Goal: Check status: Check status

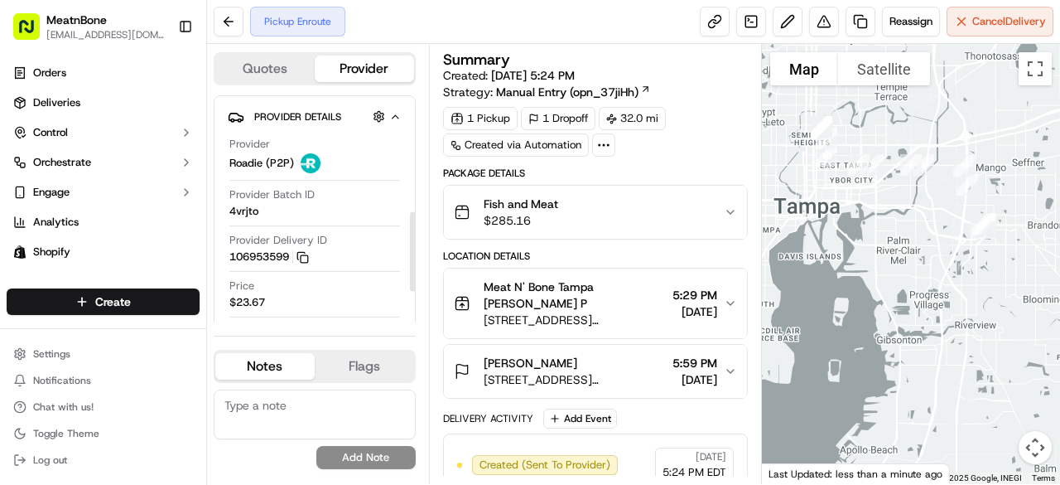
scroll to position [331, 0]
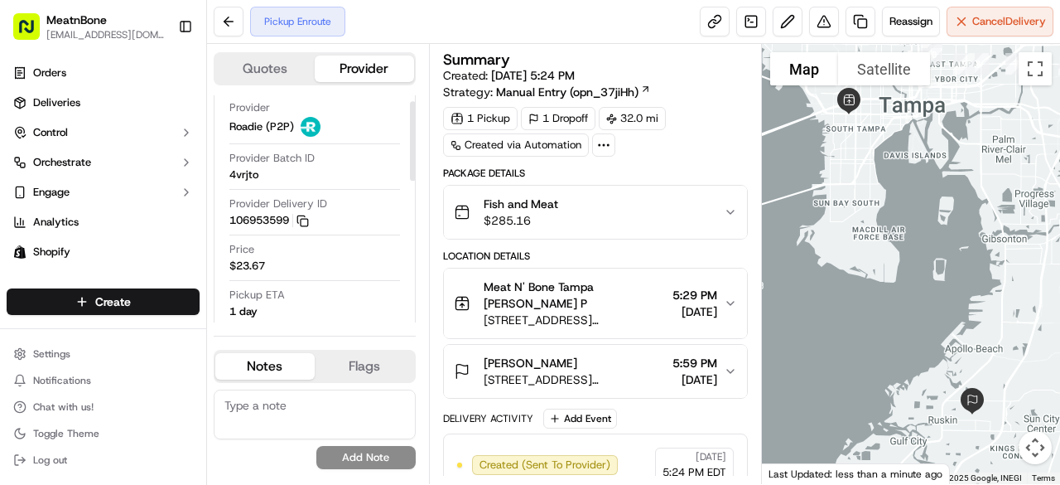
scroll to position [17, 0]
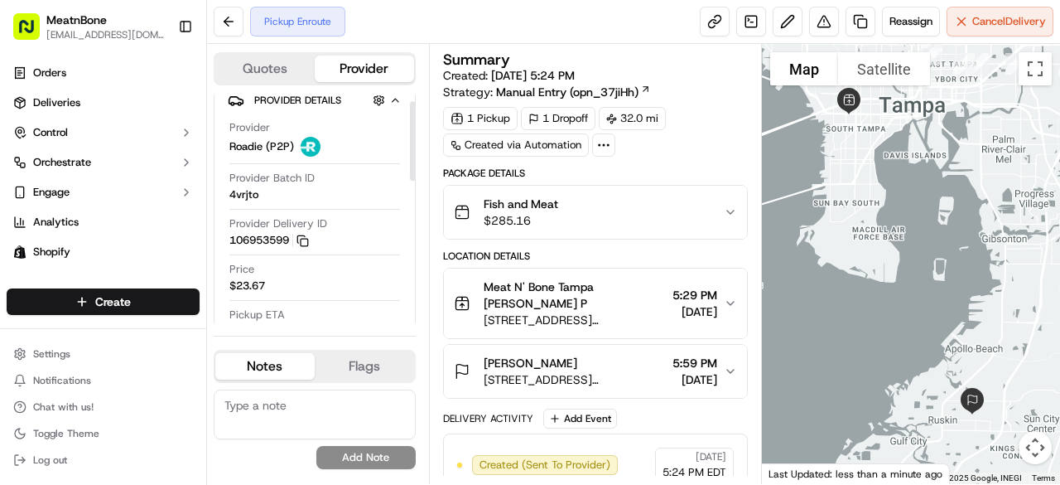
drag, startPoint x: 410, startPoint y: 153, endPoint x: 421, endPoint y: 160, distance: 12.6
click at [416, 160] on div at bounding box center [413, 141] width 6 height 80
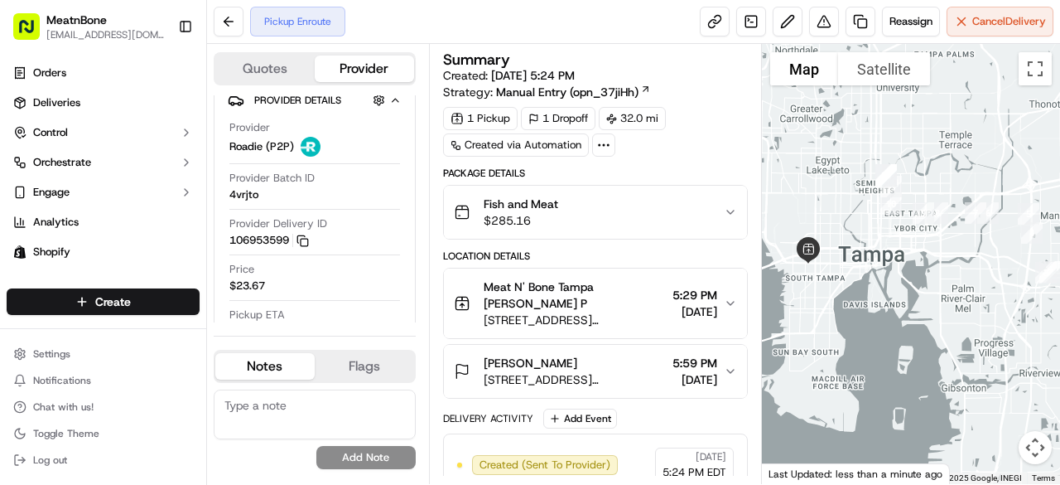
drag, startPoint x: 935, startPoint y: 167, endPoint x: 894, endPoint y: 329, distance: 166.8
click at [894, 329] on div at bounding box center [911, 264] width 299 height 440
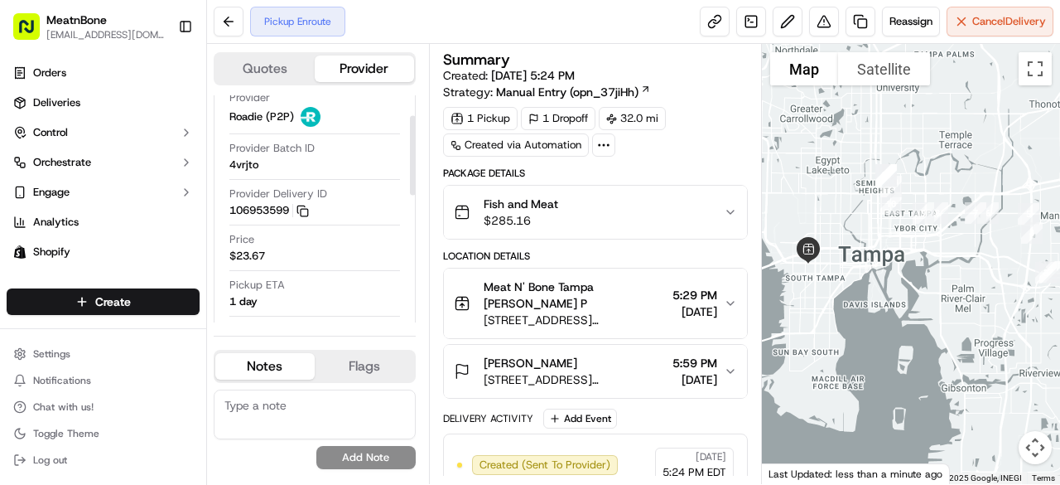
scroll to position [0, 0]
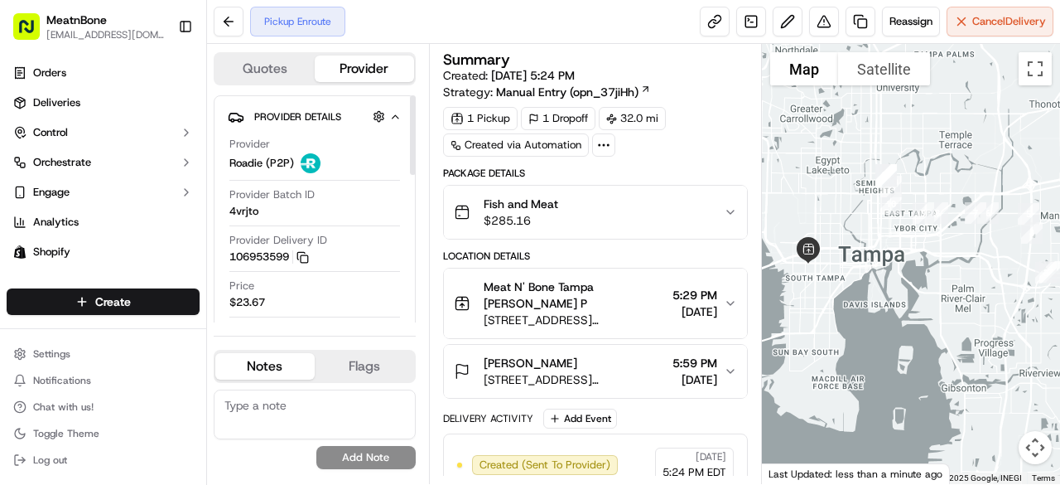
drag, startPoint x: 413, startPoint y: 160, endPoint x: 424, endPoint y: 133, distance: 28.9
click at [416, 133] on div at bounding box center [413, 135] width 6 height 80
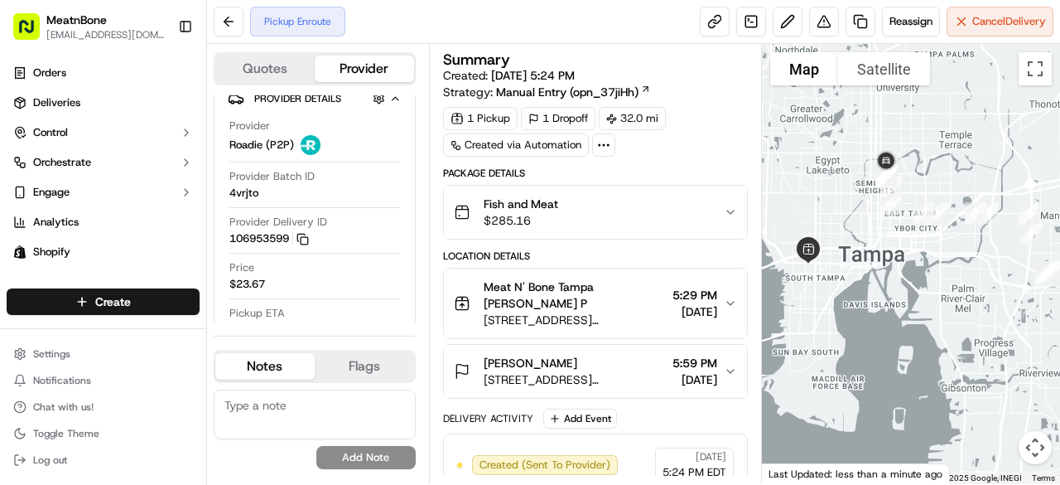
scroll to position [16, 0]
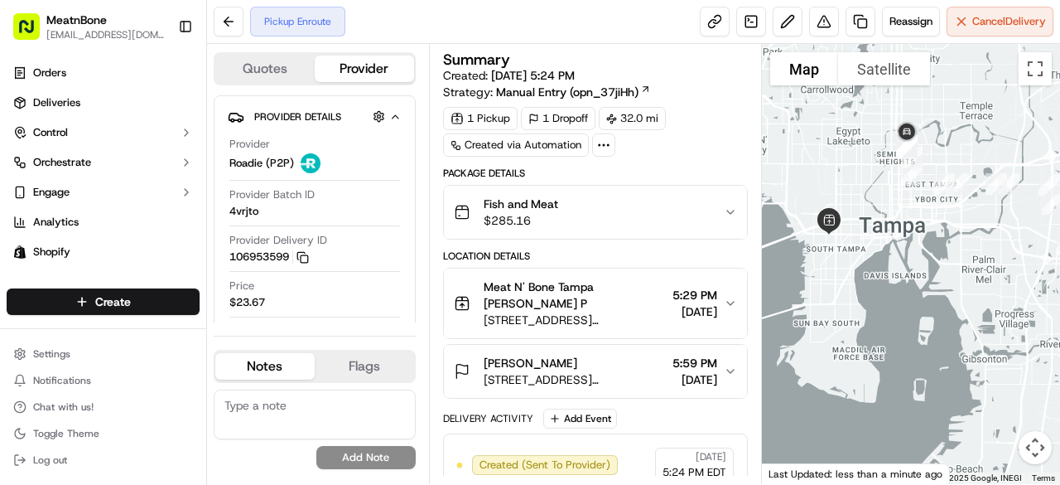
drag, startPoint x: 1002, startPoint y: 213, endPoint x: 922, endPoint y: 198, distance: 81.7
click at [980, 338] on div at bounding box center [911, 264] width 299 height 440
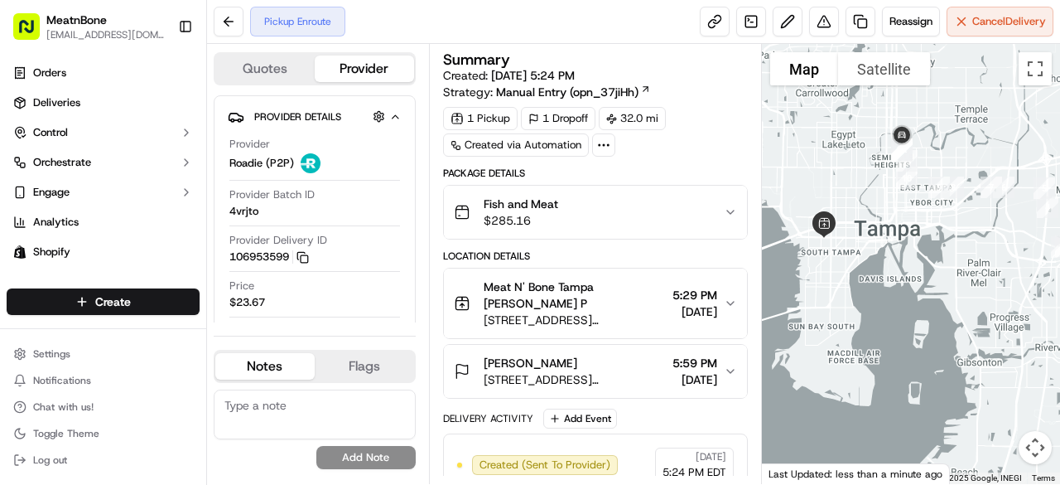
click at [932, 146] on div at bounding box center [911, 264] width 299 height 440
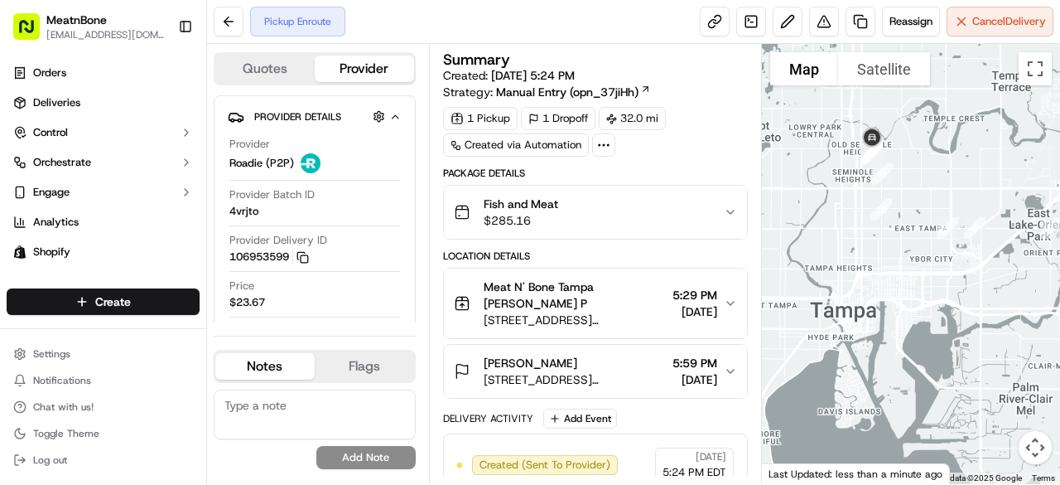
click at [932, 146] on div at bounding box center [911, 264] width 299 height 440
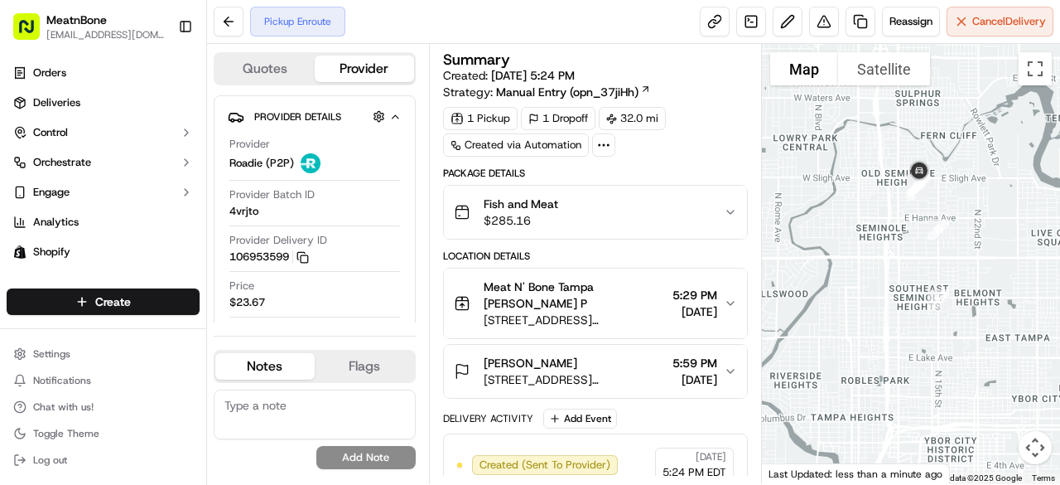
drag, startPoint x: 891, startPoint y: 143, endPoint x: 998, endPoint y: 171, distance: 110.5
click at [998, 171] on div at bounding box center [911, 264] width 299 height 440
click at [906, 137] on div at bounding box center [911, 264] width 299 height 440
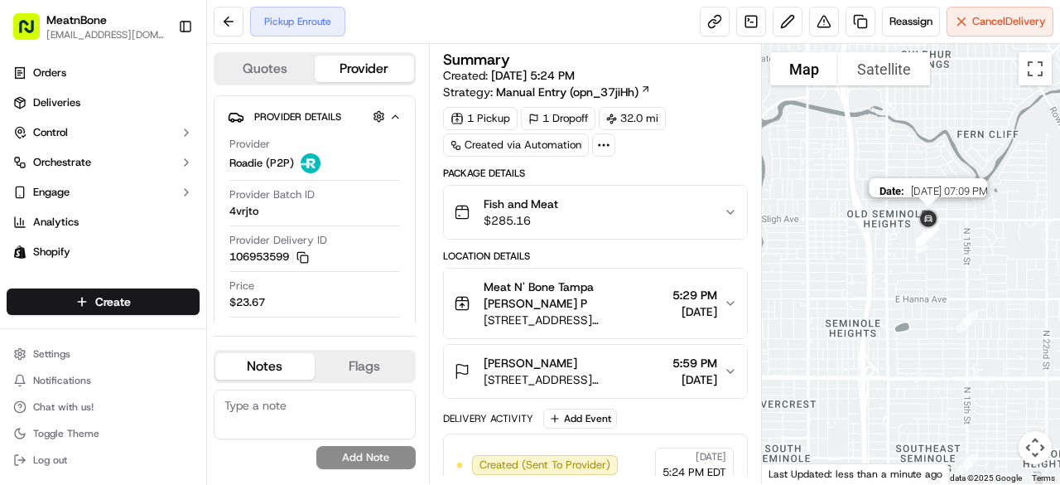
click at [924, 216] on img at bounding box center [929, 220] width 40 height 40
click at [930, 222] on img at bounding box center [929, 220] width 40 height 40
click at [348, 64] on button "Provider" at bounding box center [364, 69] width 99 height 27
click at [269, 56] on div "Quotes Provider" at bounding box center [315, 68] width 202 height 33
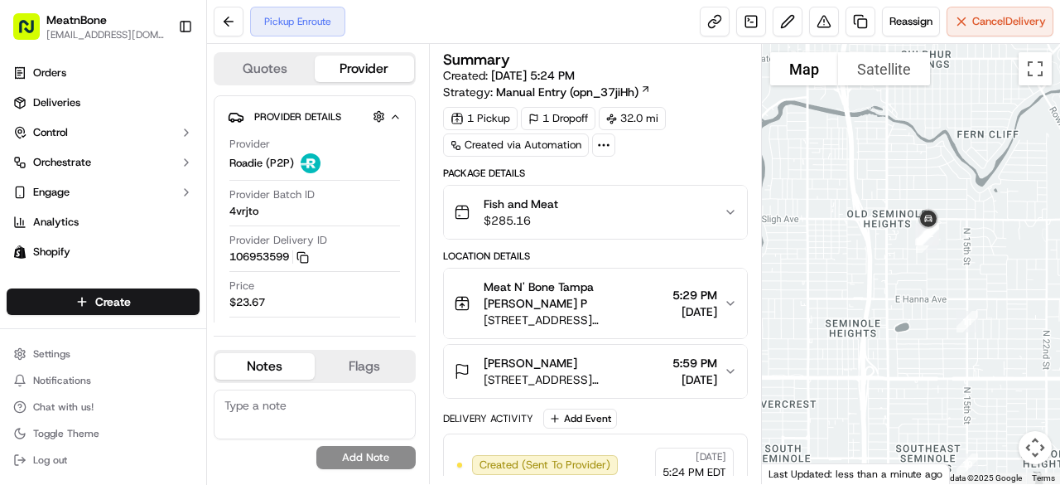
click at [271, 65] on button "Quotes" at bounding box center [264, 69] width 99 height 27
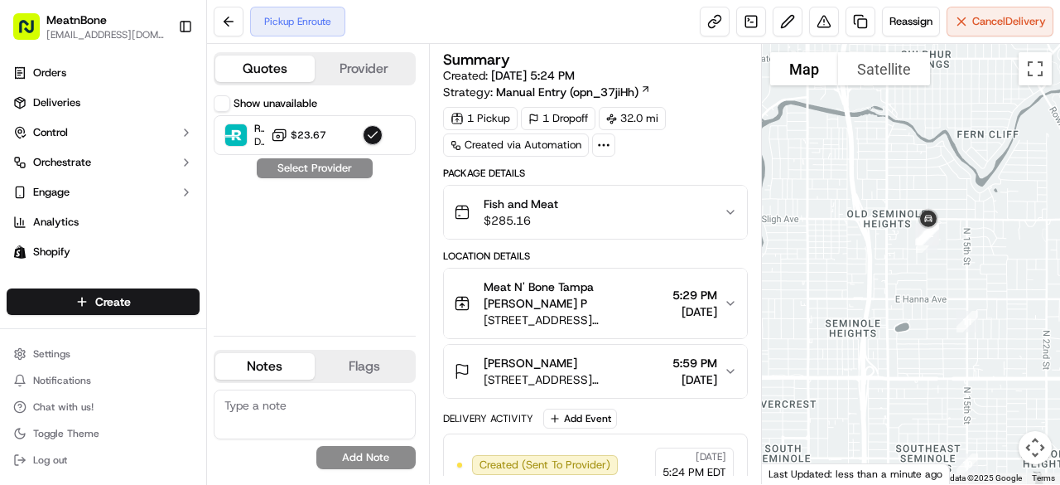
click at [360, 75] on button "Provider" at bounding box center [364, 69] width 99 height 27
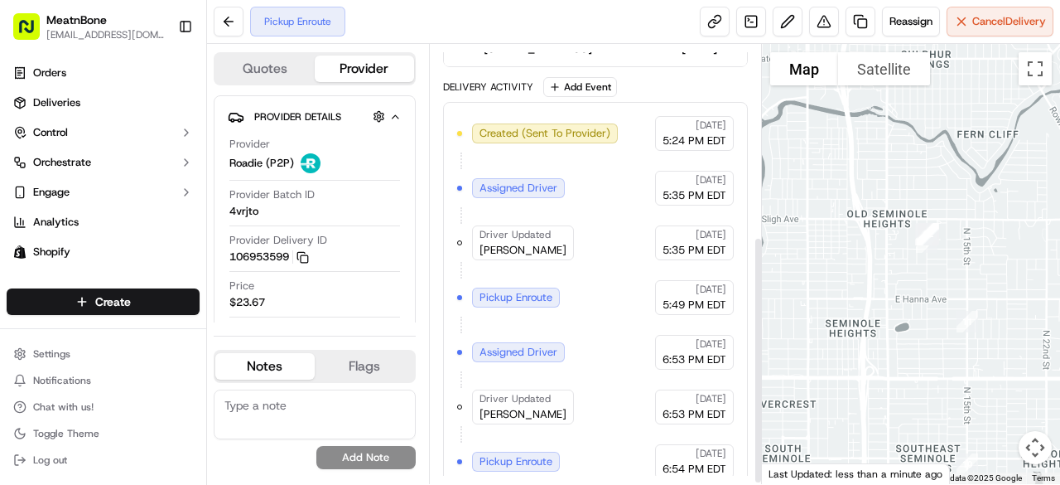
scroll to position [341, 0]
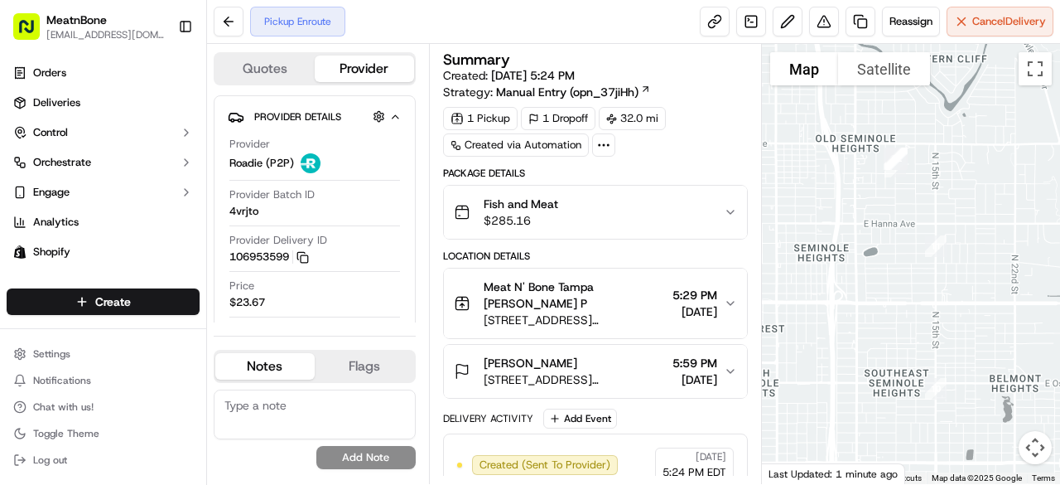
click at [900, 157] on img "22" at bounding box center [897, 158] width 35 height 35
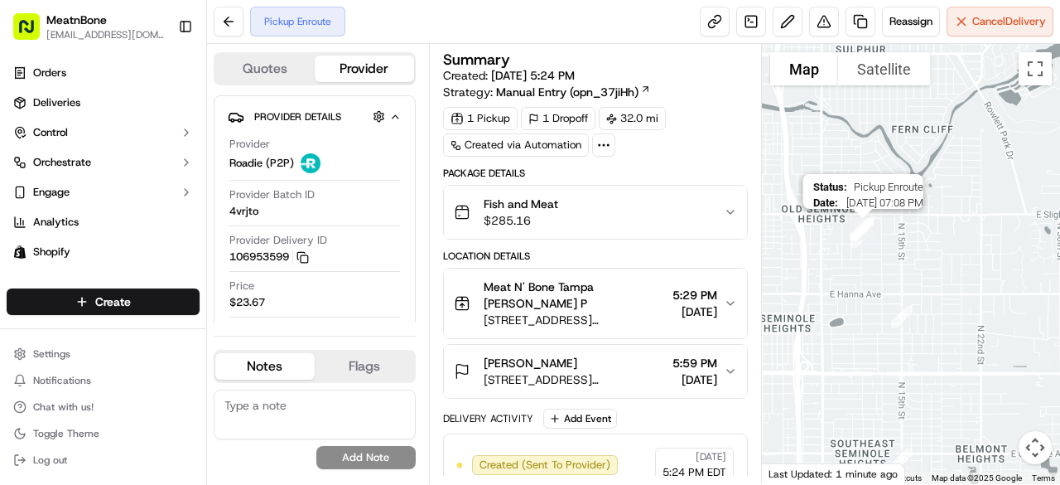
click at [862, 247] on img "12" at bounding box center [861, 237] width 35 height 35
click at [865, 239] on img "22" at bounding box center [863, 228] width 35 height 35
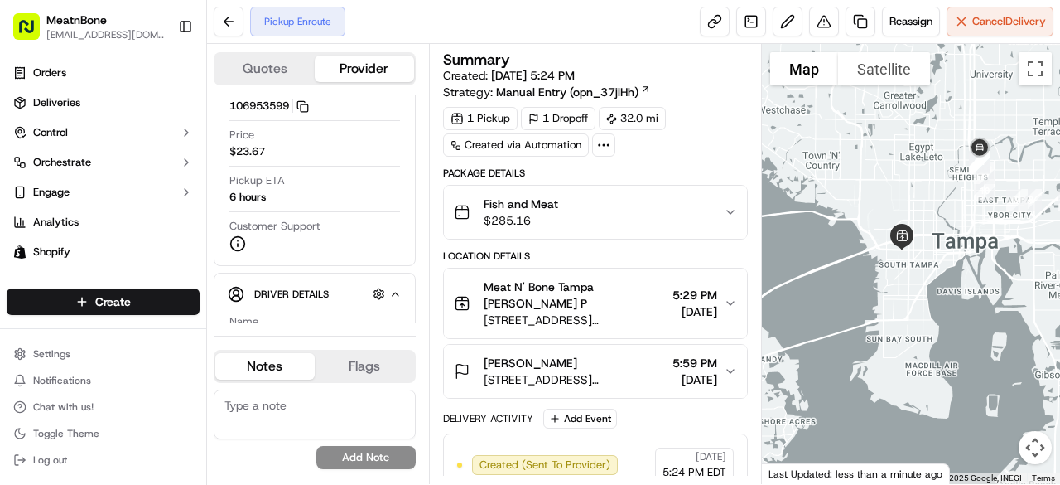
scroll to position [151, 0]
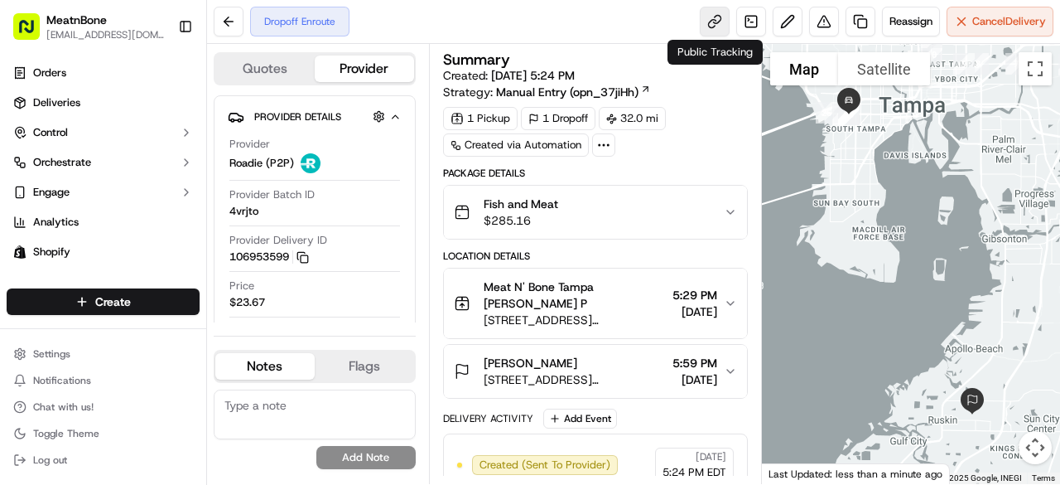
click at [719, 17] on link at bounding box center [715, 22] width 30 height 30
